Goal: Information Seeking & Learning: Learn about a topic

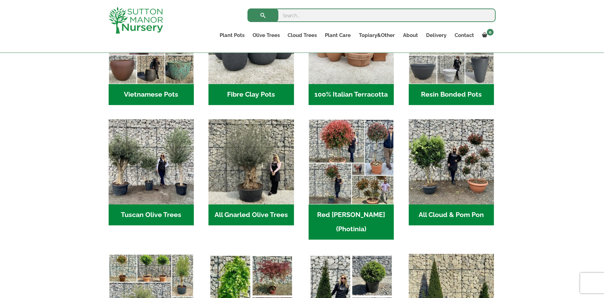
scroll to position [286, 0]
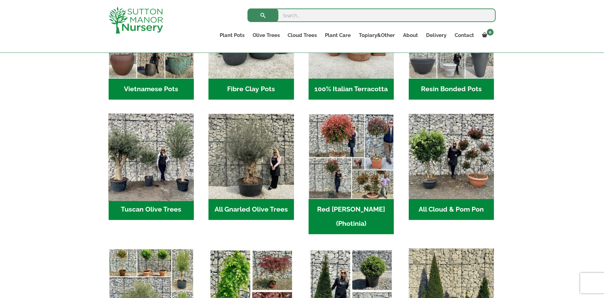
click at [165, 156] on img "Visit product category Tuscan Olive Trees" at bounding box center [151, 157] width 90 height 90
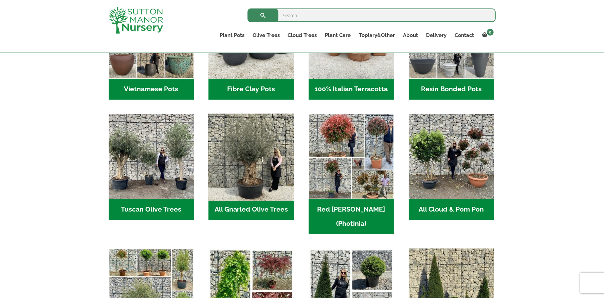
click at [252, 186] on img "Visit product category All Gnarled Olive Trees" at bounding box center [251, 157] width 90 height 90
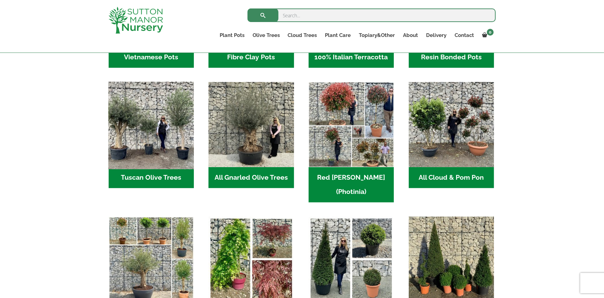
scroll to position [319, 0]
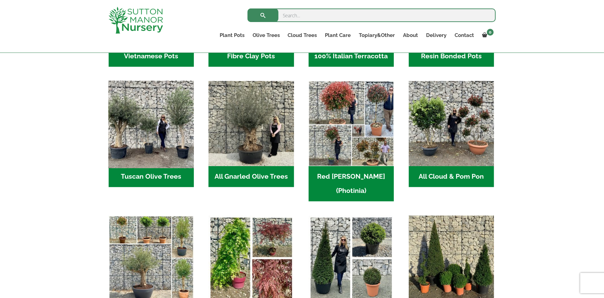
click at [151, 132] on img "Visit product category Tuscan Olive Trees" at bounding box center [151, 124] width 90 height 90
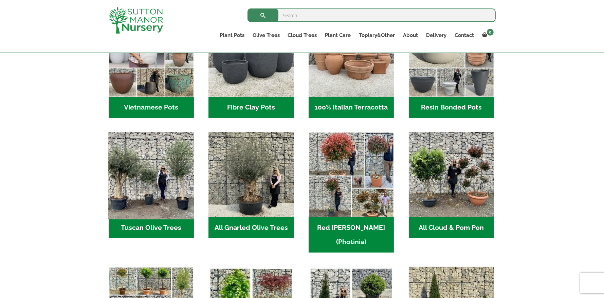
scroll to position [260, 0]
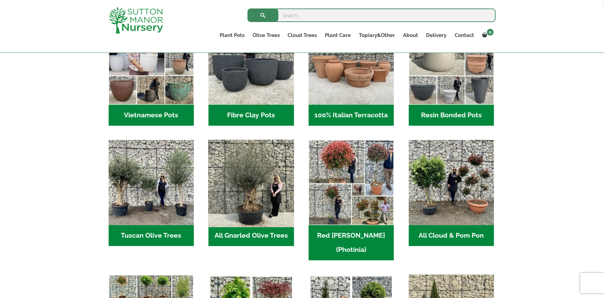
click at [250, 176] on img "Visit product category All Gnarled Olive Trees" at bounding box center [251, 183] width 90 height 90
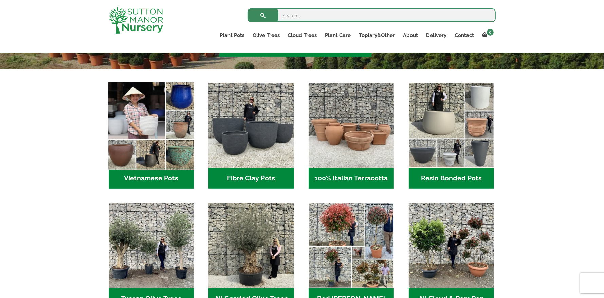
scroll to position [189, 0]
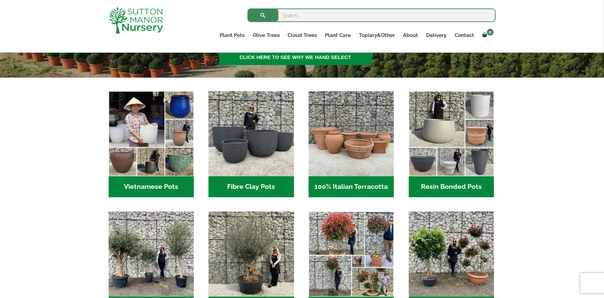
click at [440, 184] on h2 "Resin Bonded Pots (212)" at bounding box center [450, 186] width 85 height 21
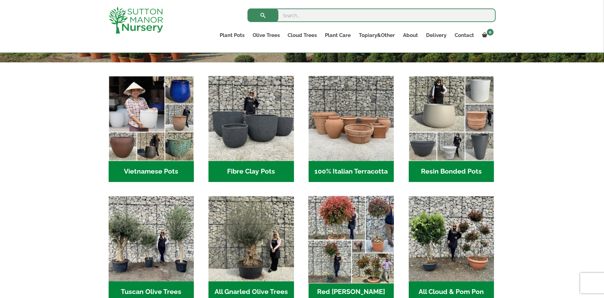
scroll to position [209, 0]
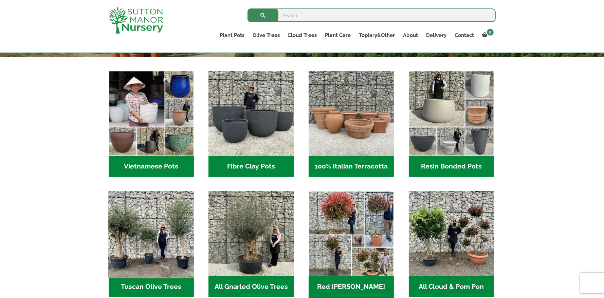
click at [144, 240] on img "Visit product category Tuscan Olive Trees" at bounding box center [151, 234] width 90 height 90
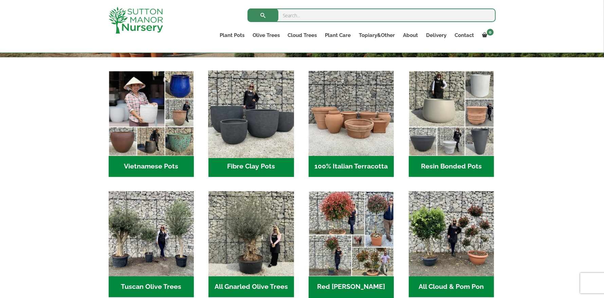
click at [261, 120] on img "Visit product category Fibre Clay Pots" at bounding box center [251, 114] width 90 height 90
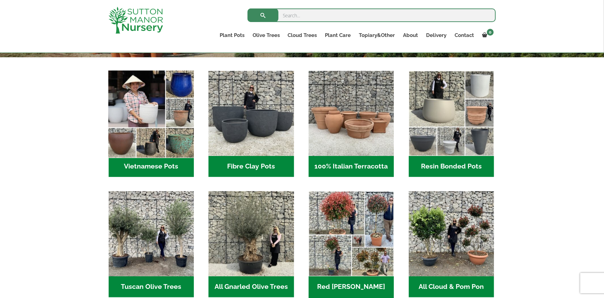
click at [147, 110] on img "Visit product category Vietnamese Pots" at bounding box center [151, 114] width 90 height 90
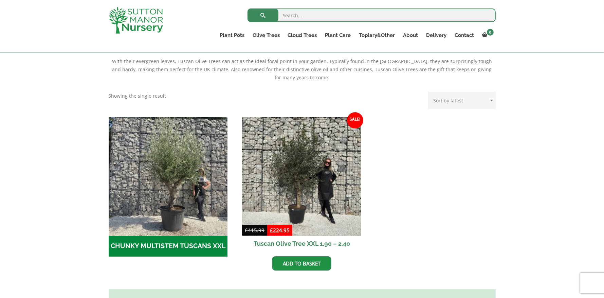
scroll to position [145, 0]
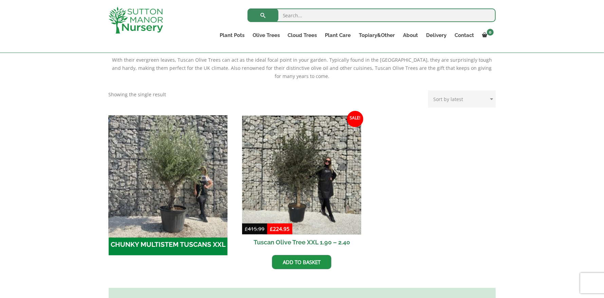
click at [165, 157] on img "Visit product category CHUNKY MULTISTEM TUSCANS XXL" at bounding box center [168, 175] width 125 height 125
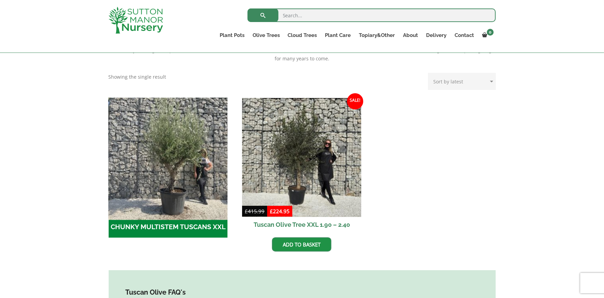
scroll to position [150, 0]
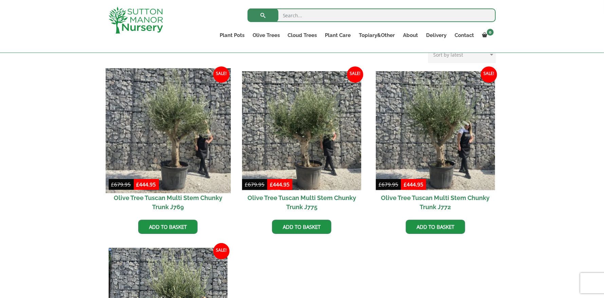
scroll to position [158, 0]
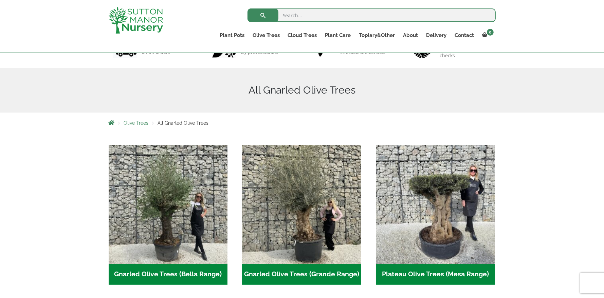
scroll to position [66, 0]
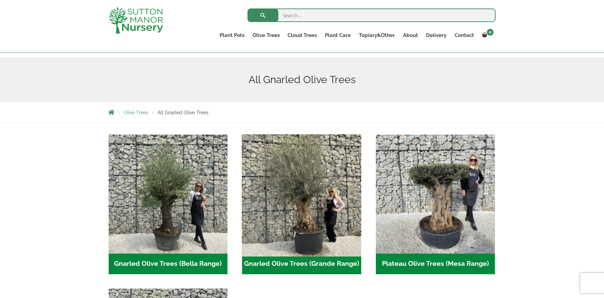
click at [291, 187] on img "Visit product category Gnarled Olive Trees (Grande Range)" at bounding box center [301, 194] width 125 height 125
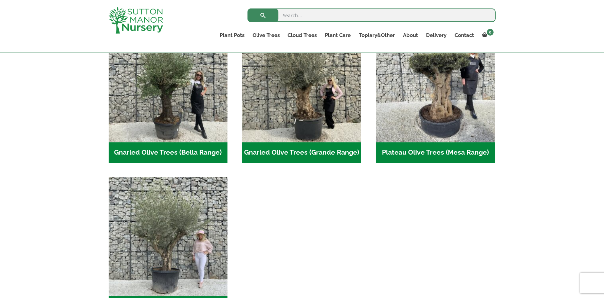
scroll to position [123, 0]
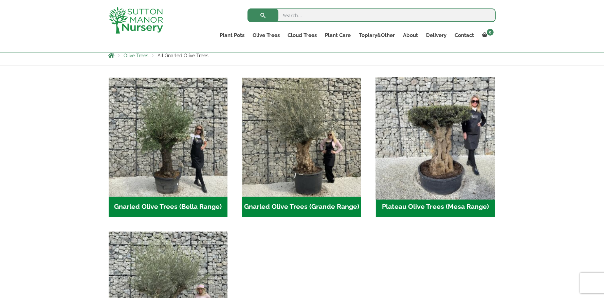
click at [446, 148] on img "Visit product category Plateau Olive Trees (Mesa Range)" at bounding box center [434, 137] width 125 height 125
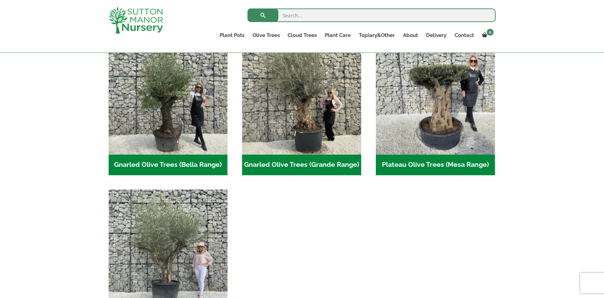
scroll to position [166, 0]
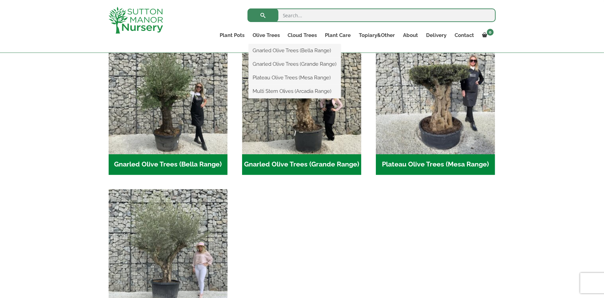
click at [268, 44] on ul "Gnarled Olive Trees (Bella Range) Gnarled Olive Trees (Grande Range) Plateau Ol…" at bounding box center [294, 71] width 92 height 54
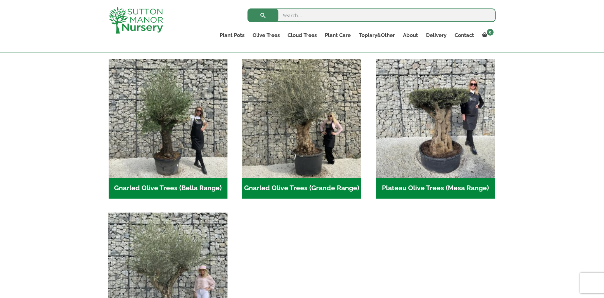
scroll to position [141, 0]
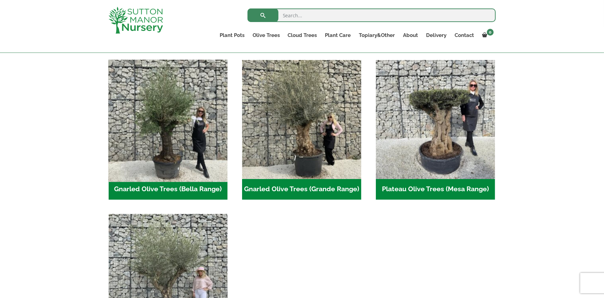
click at [162, 143] on img "Visit product category Gnarled Olive Trees (Bella Range)" at bounding box center [168, 119] width 125 height 125
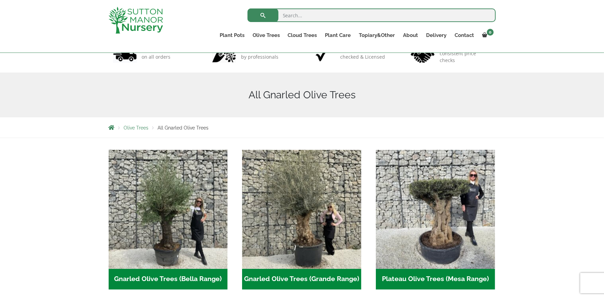
scroll to position [51, 0]
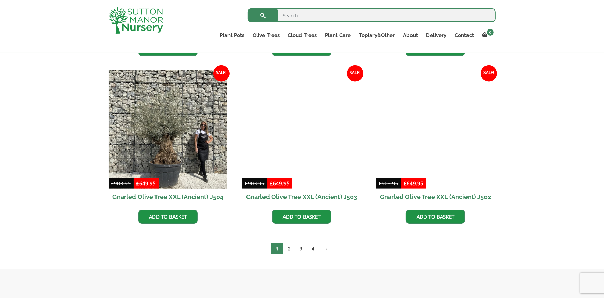
scroll to position [996, 0]
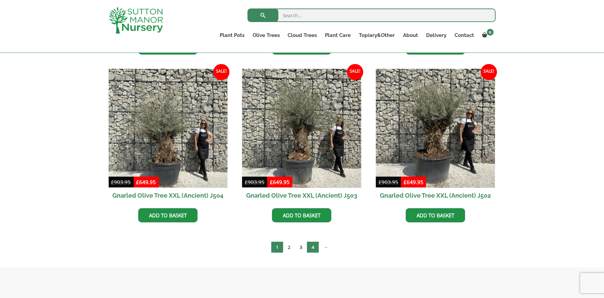
click at [313, 249] on link "4" at bounding box center [313, 247] width 12 height 11
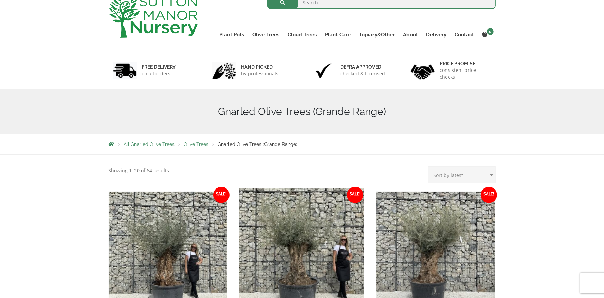
scroll to position [0, 0]
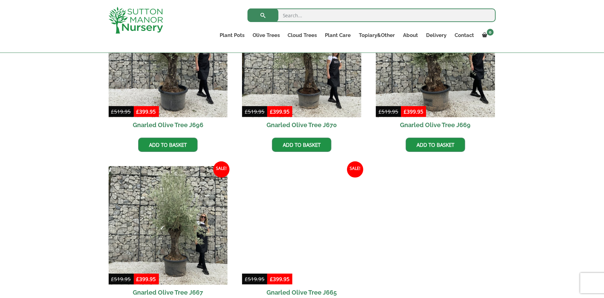
scroll to position [402, 0]
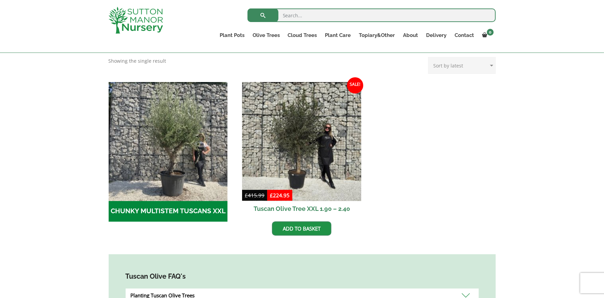
scroll to position [180, 0]
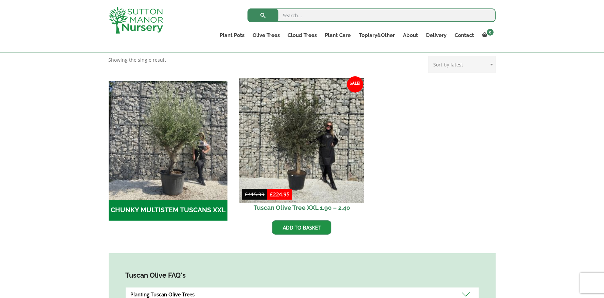
click at [282, 132] on img at bounding box center [301, 140] width 125 height 125
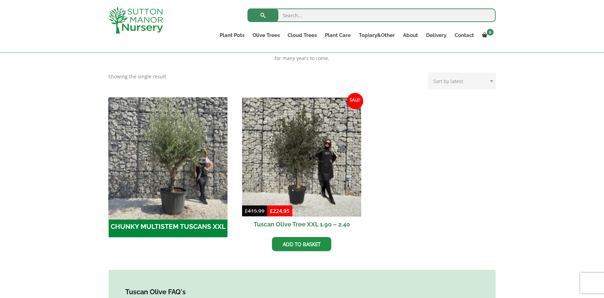
scroll to position [162, 0]
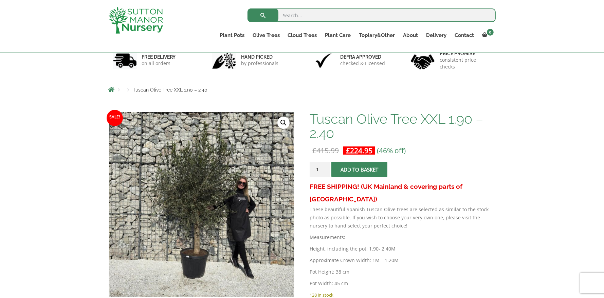
scroll to position [44, 0]
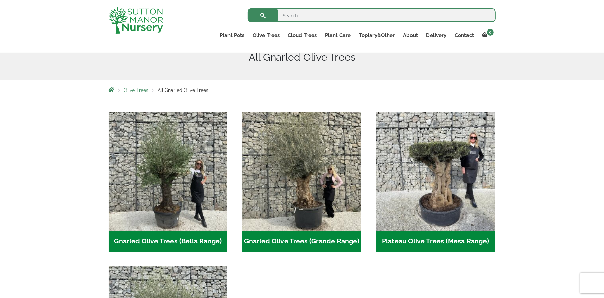
scroll to position [87, 0]
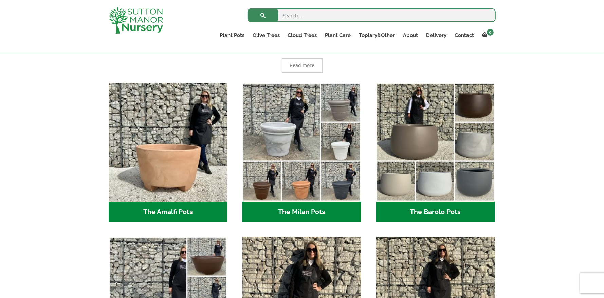
scroll to position [157, 0]
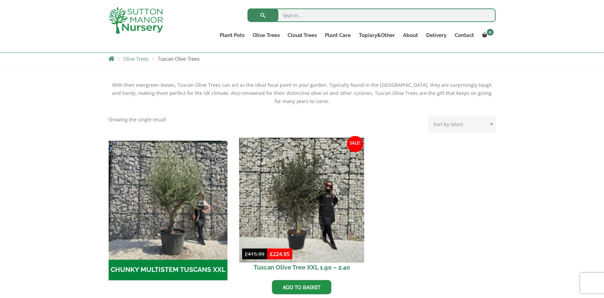
scroll to position [119, 0]
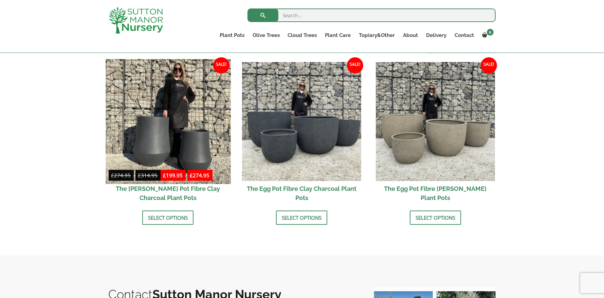
scroll to position [214, 0]
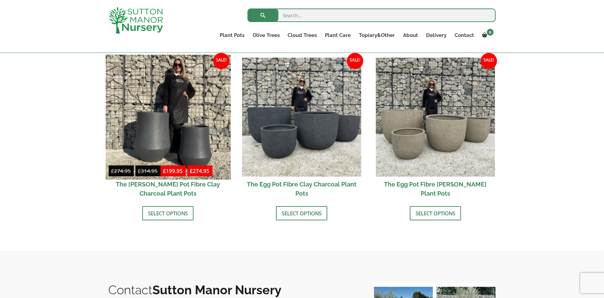
click at [171, 153] on img at bounding box center [168, 117] width 125 height 125
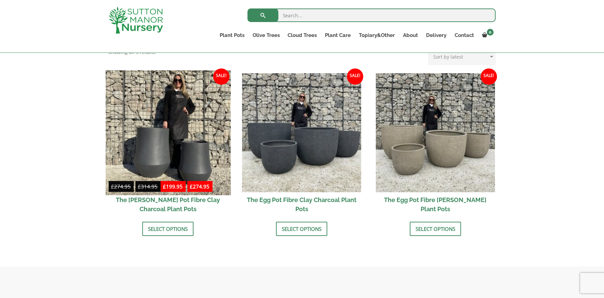
scroll to position [199, 0]
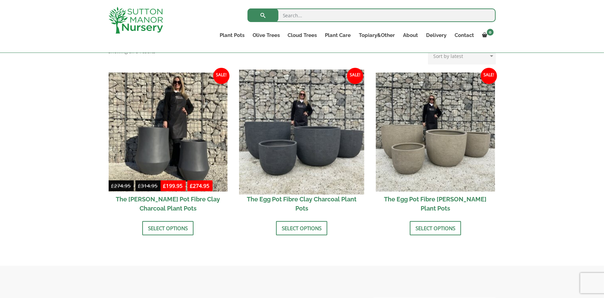
click at [273, 105] on img at bounding box center [301, 132] width 125 height 125
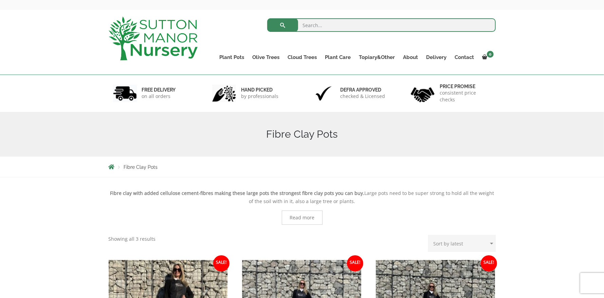
scroll to position [0, 0]
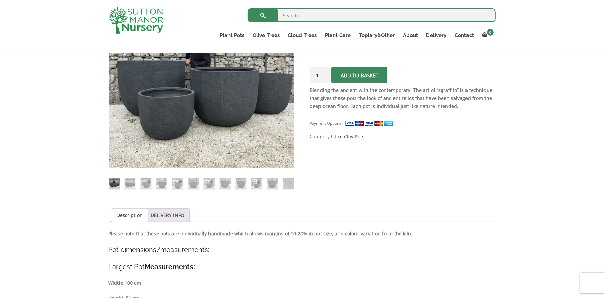
scroll to position [175, 0]
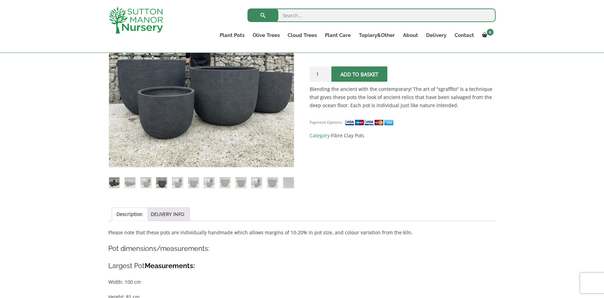
click at [165, 181] on img at bounding box center [161, 182] width 11 height 11
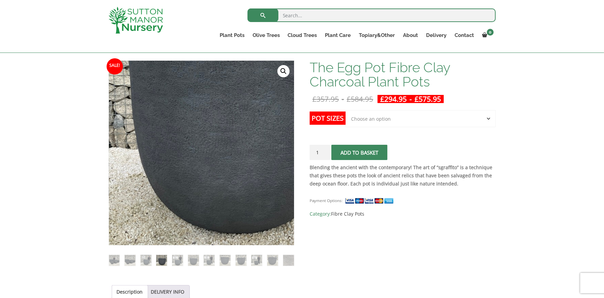
scroll to position [95, 0]
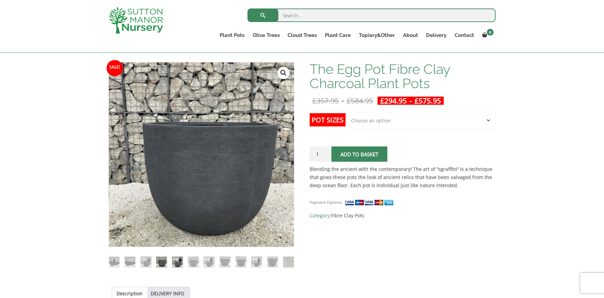
click at [177, 265] on img at bounding box center [177, 262] width 11 height 11
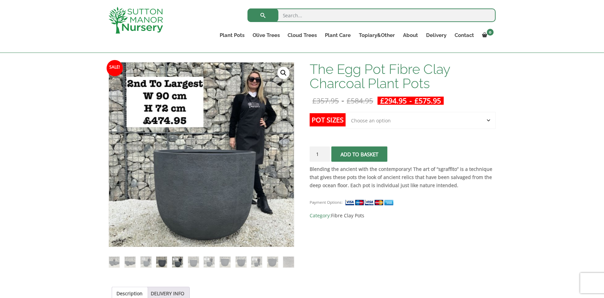
click at [165, 263] on img at bounding box center [161, 262] width 11 height 11
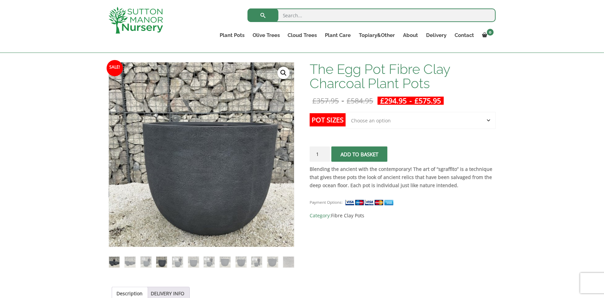
click at [115, 264] on img at bounding box center [114, 262] width 11 height 11
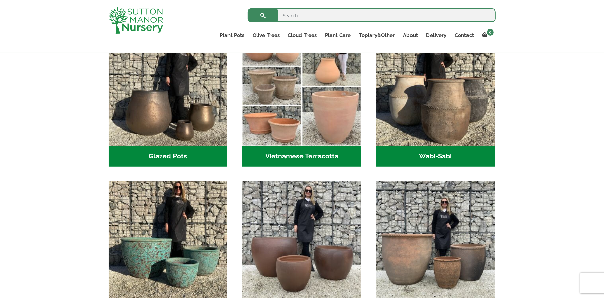
scroll to position [225, 0]
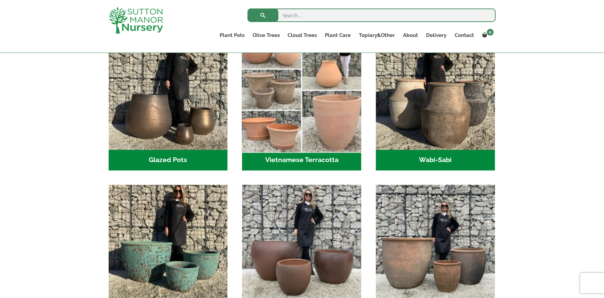
click at [320, 112] on img "Visit product category Vietnamese Terracotta" at bounding box center [301, 90] width 125 height 125
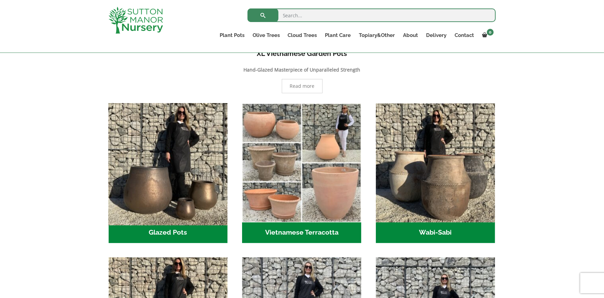
scroll to position [156, 0]
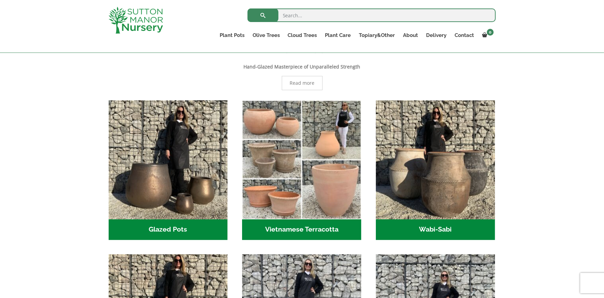
click at [147, 35] on div at bounding box center [142, 20] width 79 height 40
click at [142, 25] on img at bounding box center [136, 20] width 54 height 27
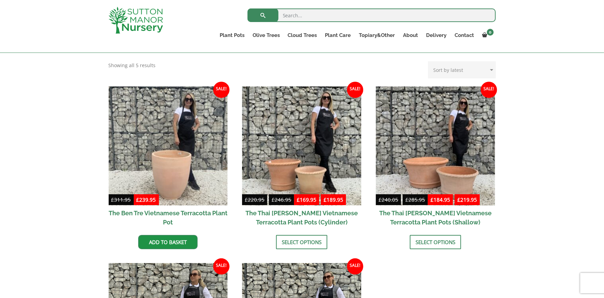
scroll to position [139, 0]
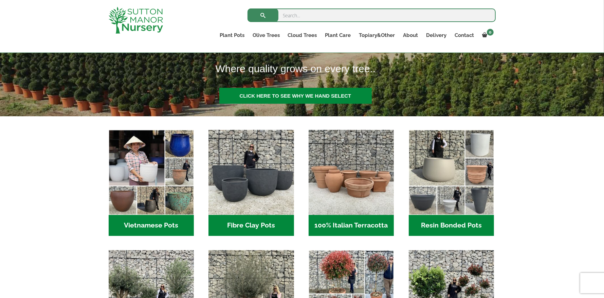
scroll to position [150, 0]
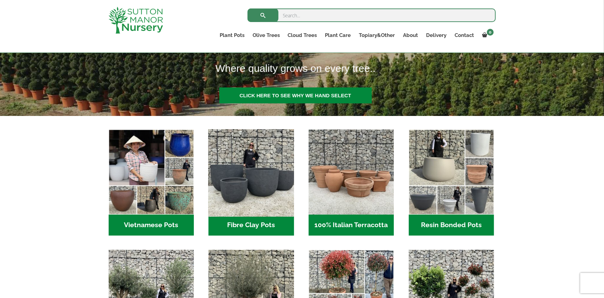
click at [265, 204] on img "Visit product category Fibre Clay Pots" at bounding box center [251, 173] width 90 height 90
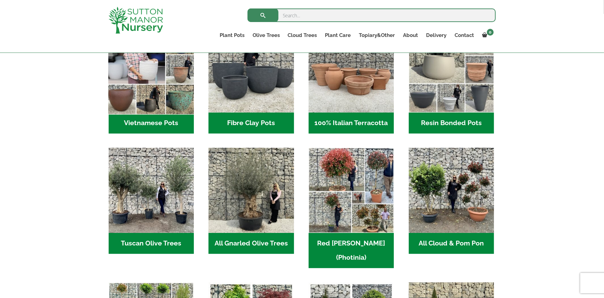
scroll to position [253, 0]
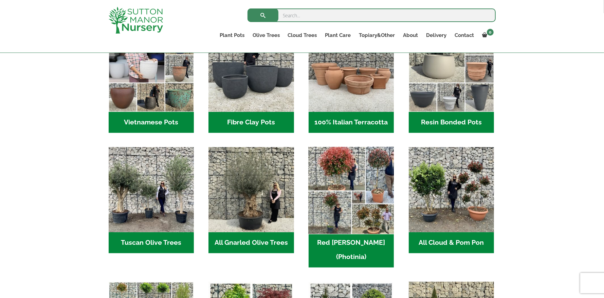
click at [353, 172] on img "Visit product category Red Robin (Photinia)" at bounding box center [351, 190] width 90 height 90
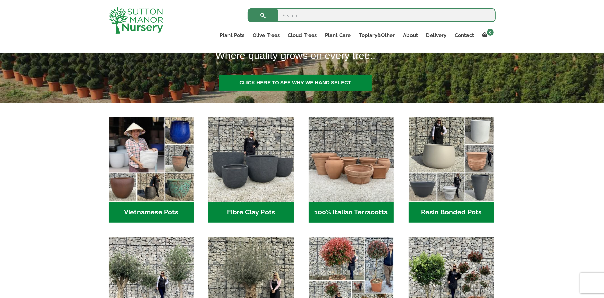
scroll to position [164, 0]
click at [258, 262] on img "Visit product category All Gnarled Olive Trees" at bounding box center [251, 280] width 90 height 90
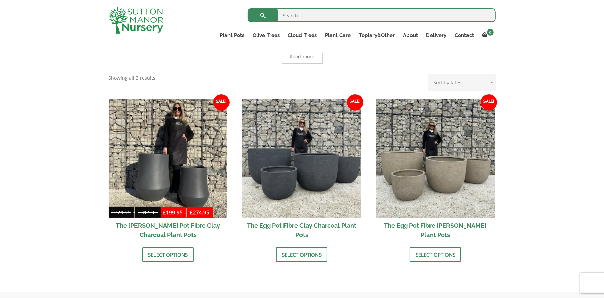
scroll to position [177, 0]
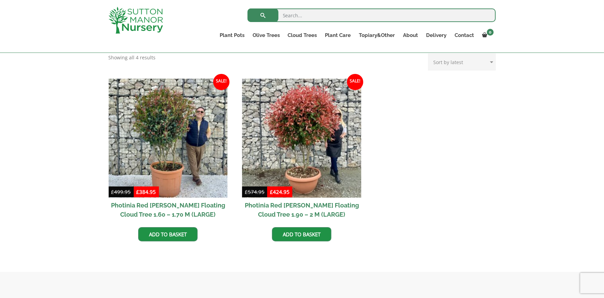
scroll to position [148, 0]
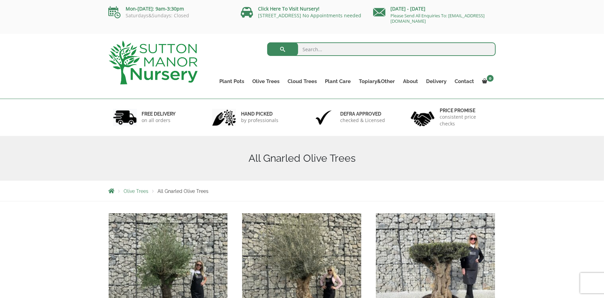
click at [163, 74] on img at bounding box center [153, 63] width 89 height 44
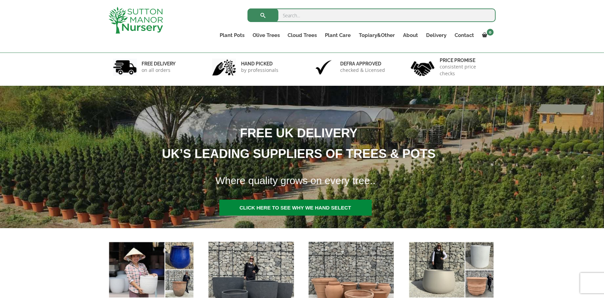
scroll to position [39, 0]
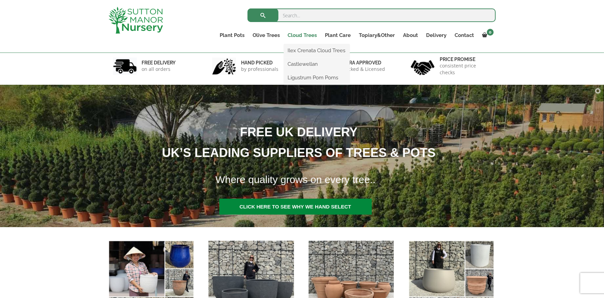
click at [301, 36] on link "Cloud Trees" at bounding box center [302, 35] width 37 height 9
drag, startPoint x: 304, startPoint y: 35, endPoint x: 308, endPoint y: 35, distance: 4.1
click at [307, 35] on link "Cloud Trees" at bounding box center [302, 35] width 37 height 9
click at [312, 48] on link "Ilex Crenata Cloud Trees" at bounding box center [317, 50] width 66 height 10
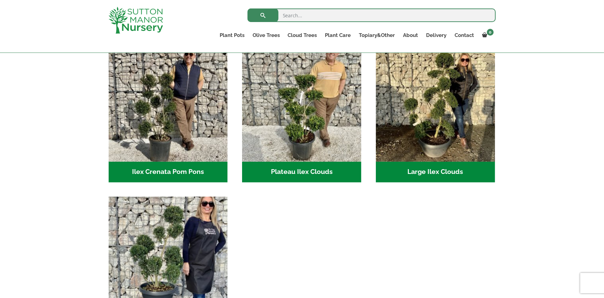
scroll to position [181, 0]
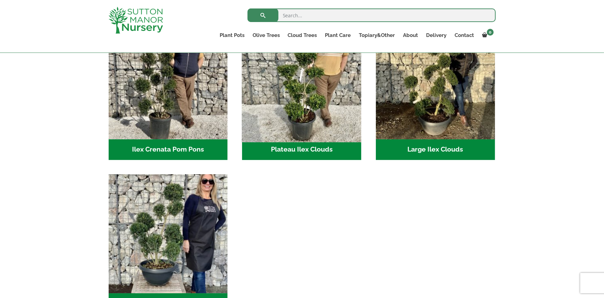
click at [334, 64] on img "Visit product category Plateau Ilex Clouds" at bounding box center [301, 79] width 125 height 125
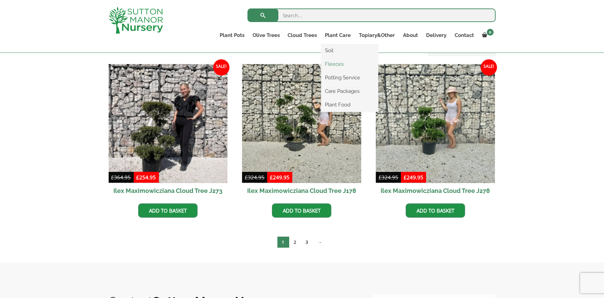
scroll to position [164, 0]
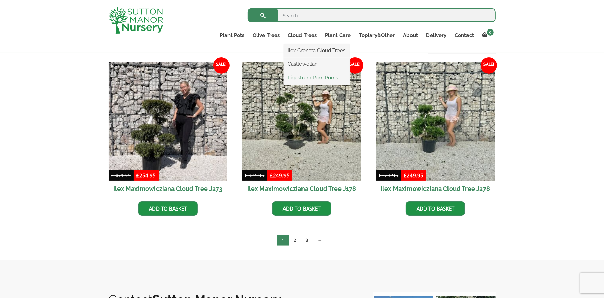
click at [308, 79] on link "Ligustrum Pom Poms" at bounding box center [317, 78] width 66 height 10
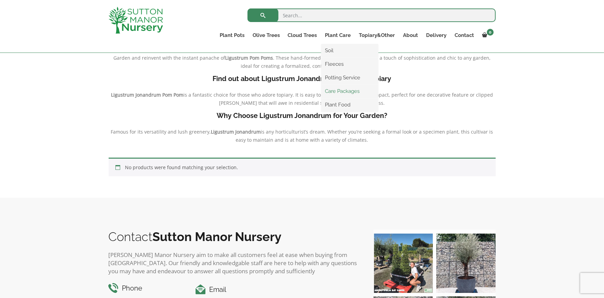
scroll to position [128, 0]
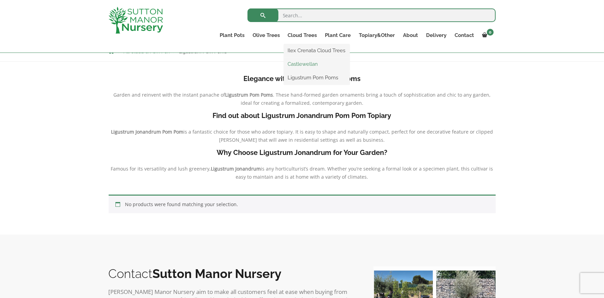
click at [313, 66] on link "Castlewellan" at bounding box center [317, 64] width 66 height 10
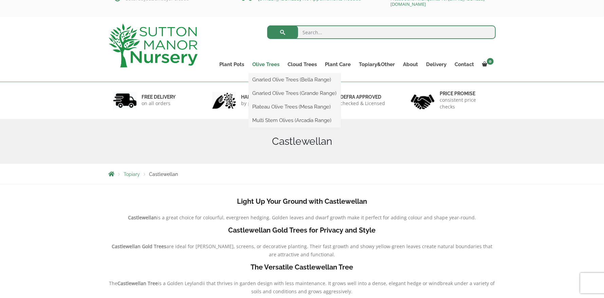
click at [270, 61] on link "Olive Trees" at bounding box center [265, 64] width 35 height 9
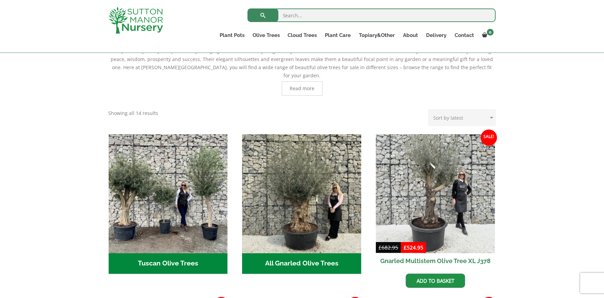
scroll to position [170, 0]
